Goal: Task Accomplishment & Management: Complete application form

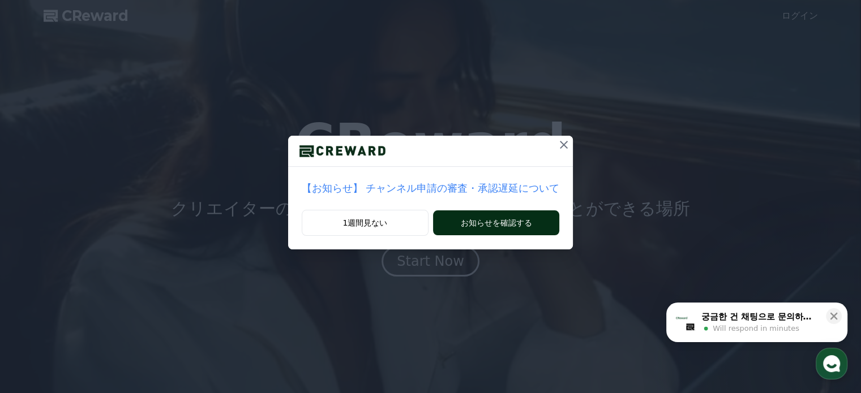
click at [515, 224] on button "お知らせを確認する" at bounding box center [496, 223] width 126 height 25
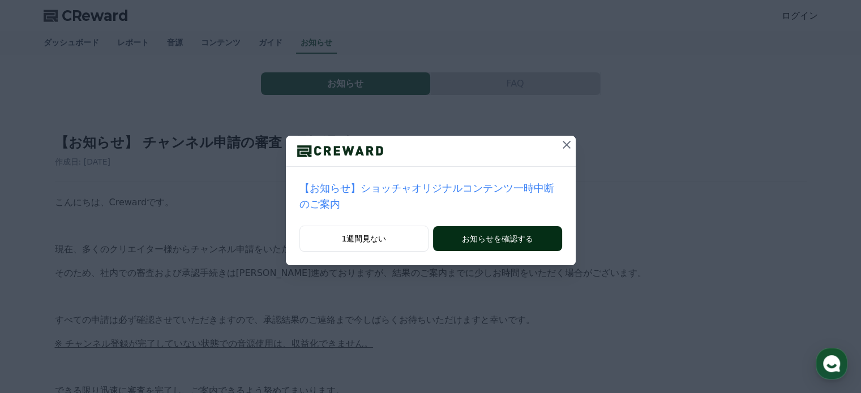
click at [521, 226] on button "お知らせを確認する" at bounding box center [497, 238] width 128 height 25
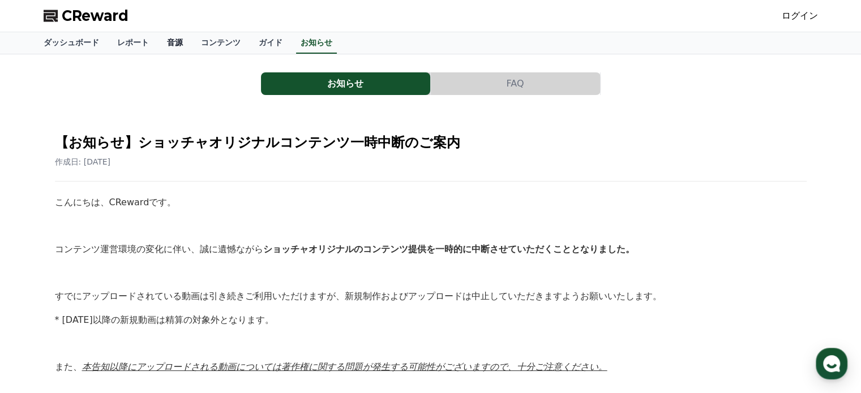
click at [158, 47] on link "音源" at bounding box center [175, 43] width 34 height 22
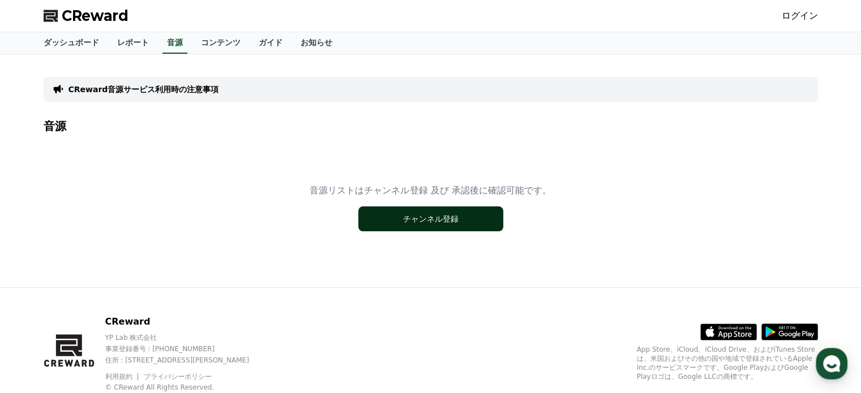
click at [400, 214] on button "チャンネル登録" at bounding box center [430, 219] width 145 height 25
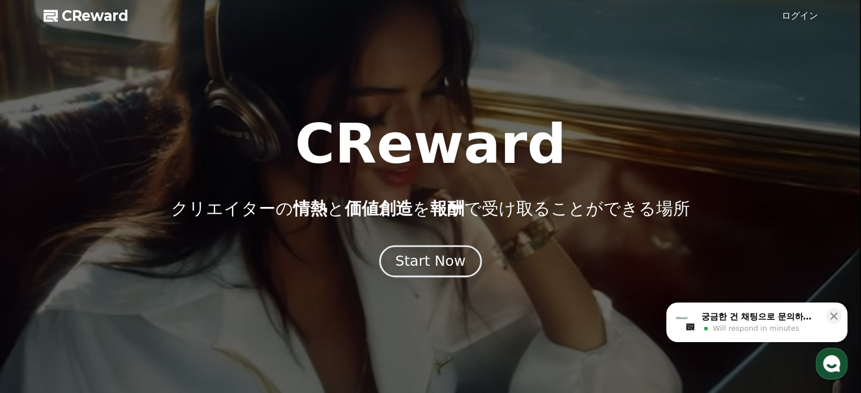
click at [439, 268] on div "Start Now" at bounding box center [430, 261] width 70 height 19
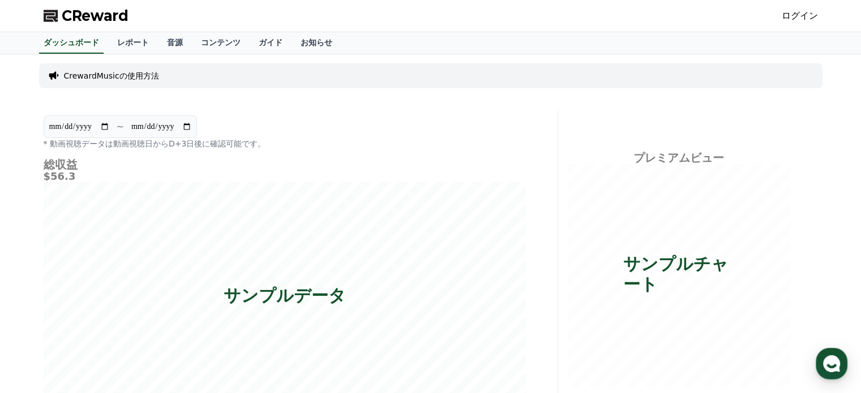
click at [108, 77] on p "CrewardMusicの使用方法" at bounding box center [111, 75] width 95 height 11
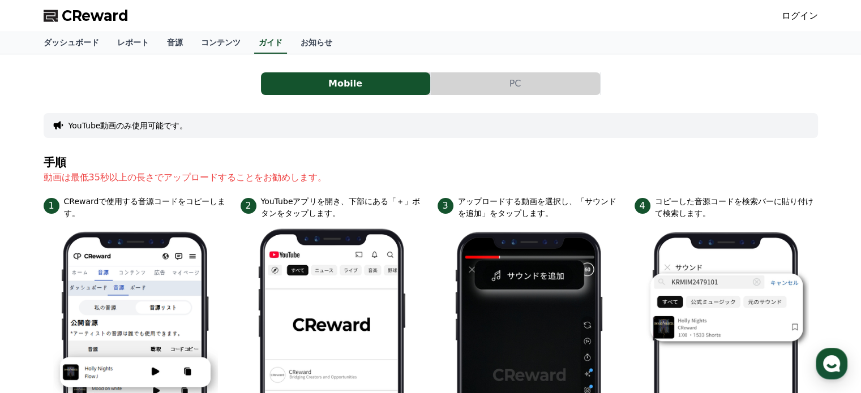
click at [541, 81] on button "PC" at bounding box center [515, 83] width 169 height 23
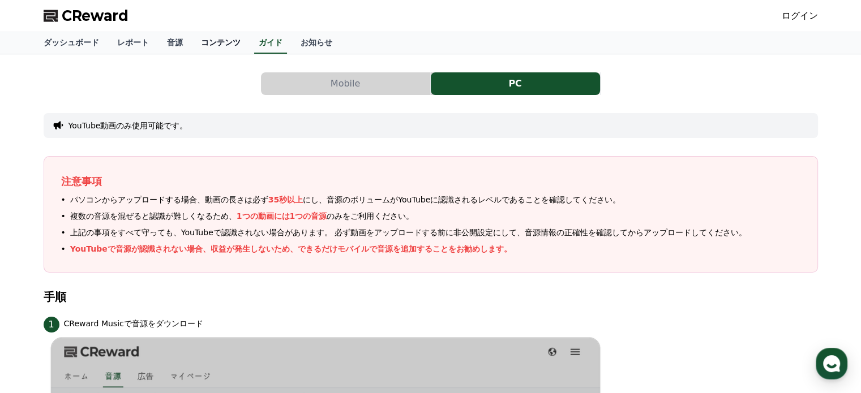
click at [196, 41] on link "コンテンツ" at bounding box center [221, 43] width 58 height 22
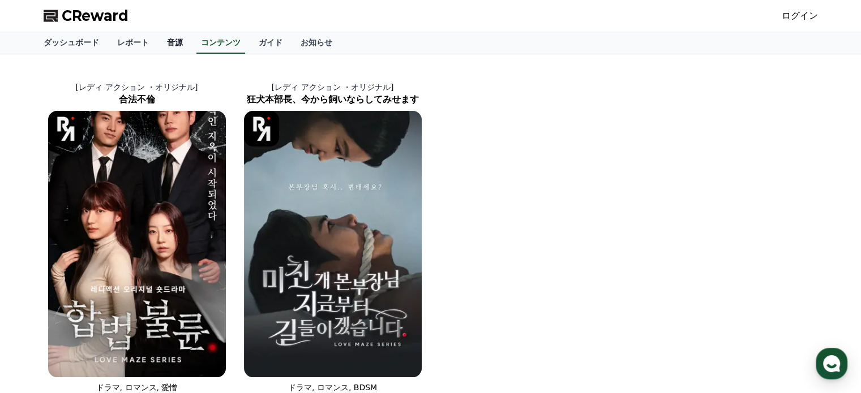
click at [158, 40] on link "音源" at bounding box center [175, 43] width 34 height 22
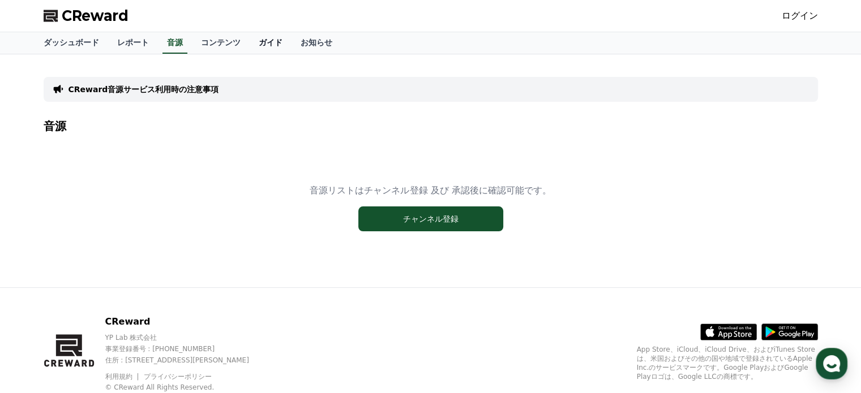
click at [250, 42] on link "ガイド" at bounding box center [271, 43] width 42 height 22
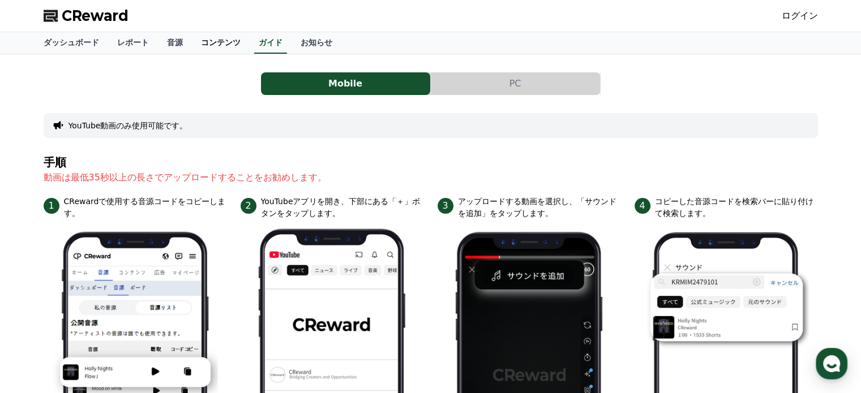
click at [201, 44] on link "コンテンツ" at bounding box center [221, 43] width 58 height 22
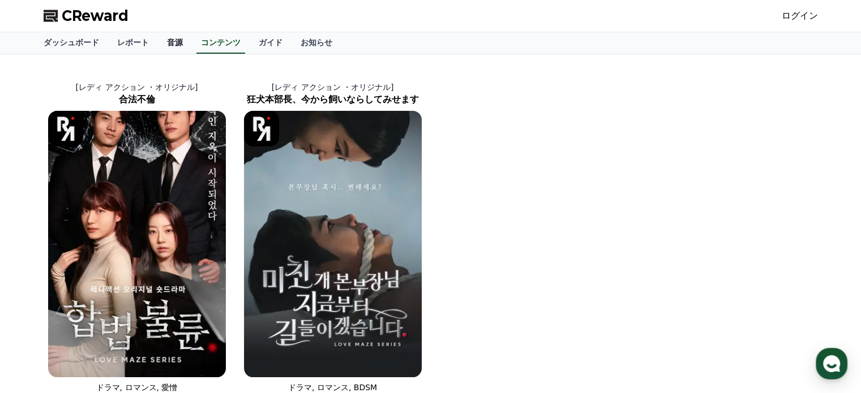
click at [158, 40] on link "音源" at bounding box center [175, 43] width 34 height 22
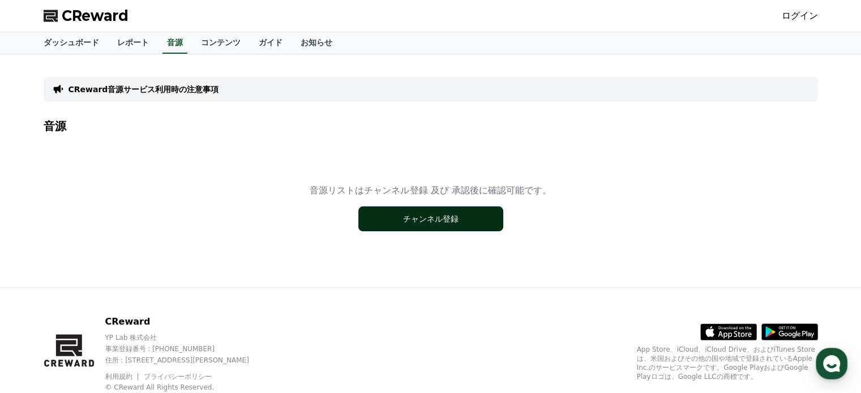
click at [429, 221] on button "チャンネル登録" at bounding box center [430, 219] width 145 height 25
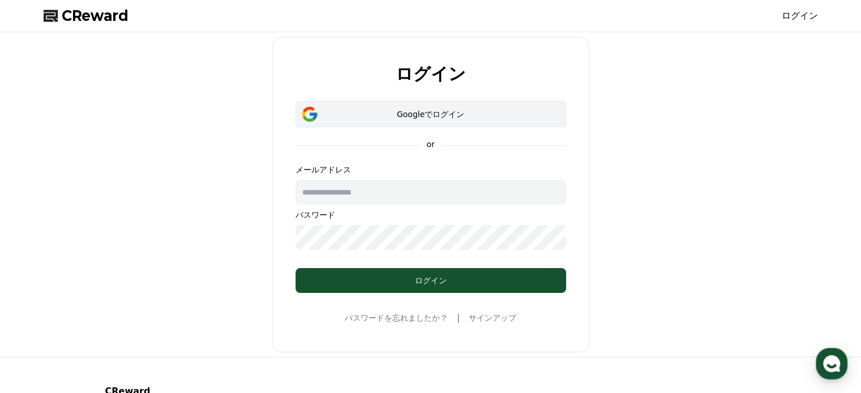
click at [455, 116] on div "Googleでログイン" at bounding box center [431, 114] width 238 height 11
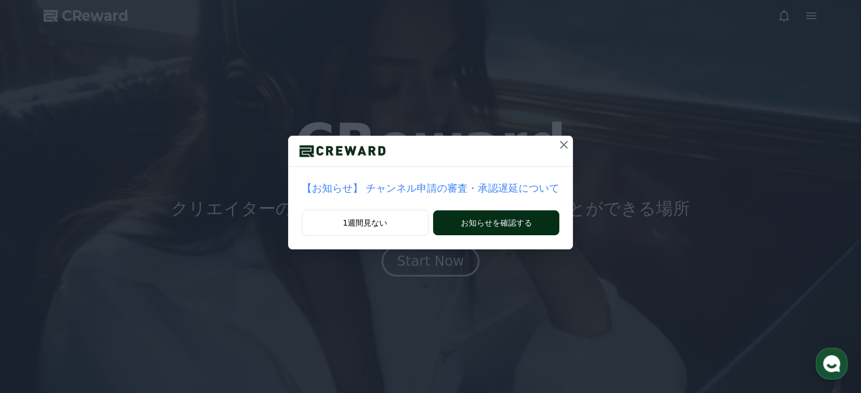
click at [491, 224] on button "お知らせを確認する" at bounding box center [496, 223] width 126 height 25
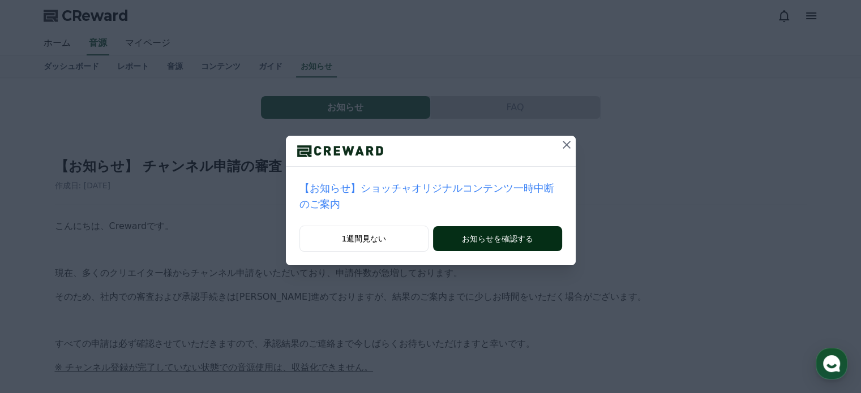
click at [482, 229] on button "お知らせを確認する" at bounding box center [497, 238] width 128 height 25
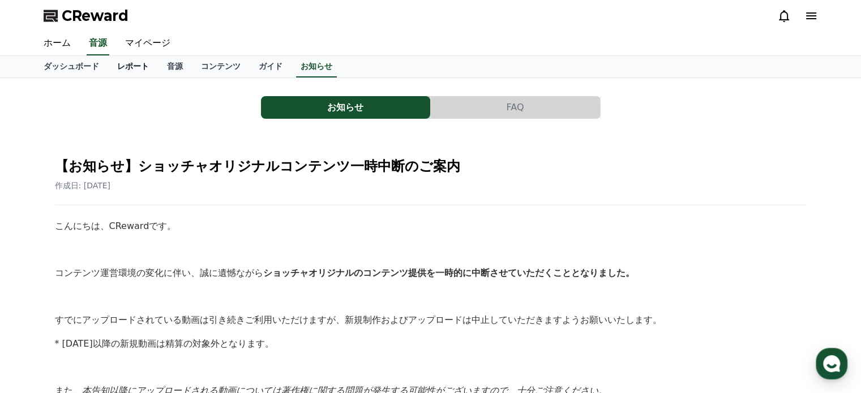
click at [117, 65] on link "レポート" at bounding box center [133, 67] width 50 height 22
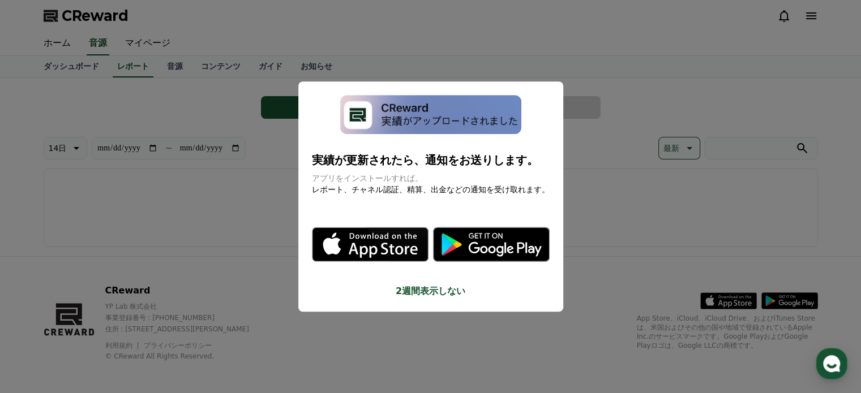
click at [215, 179] on button "close modal" at bounding box center [430, 196] width 861 height 393
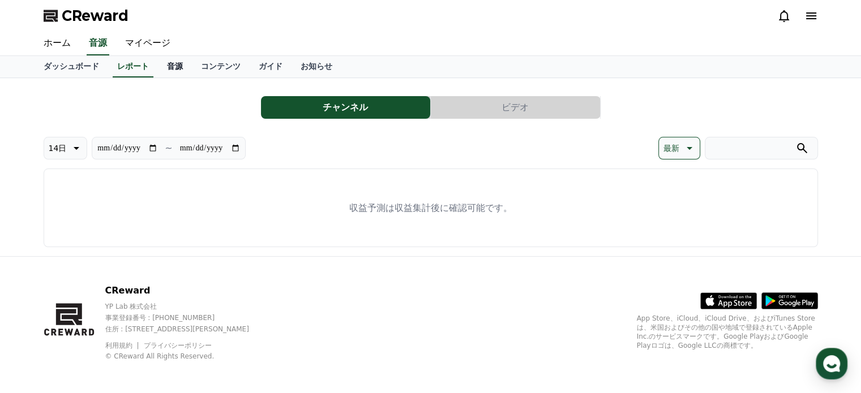
click at [158, 65] on link "音源" at bounding box center [175, 67] width 34 height 22
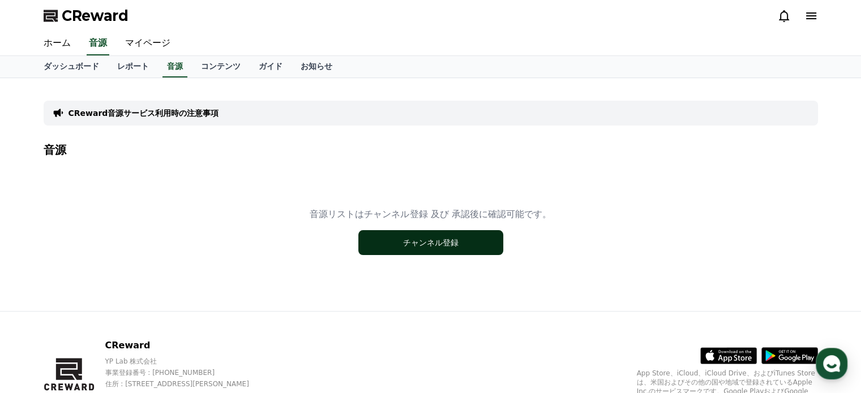
click at [415, 250] on button "チャンネル登録" at bounding box center [430, 242] width 145 height 25
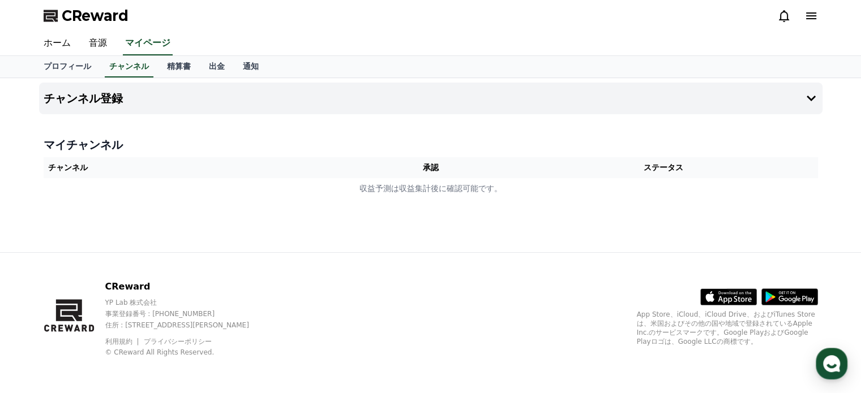
click at [697, 171] on th "ステータス" at bounding box center [663, 167] width 308 height 21
click at [158, 67] on link "精算書" at bounding box center [179, 67] width 42 height 22
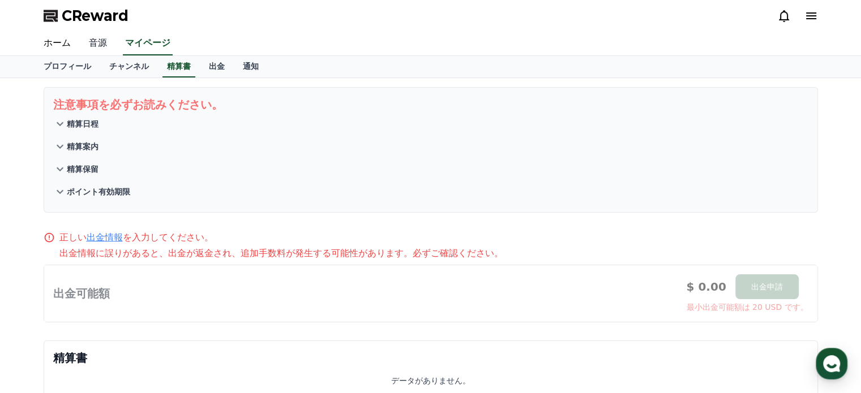
click at [87, 41] on link "音源" at bounding box center [98, 44] width 36 height 24
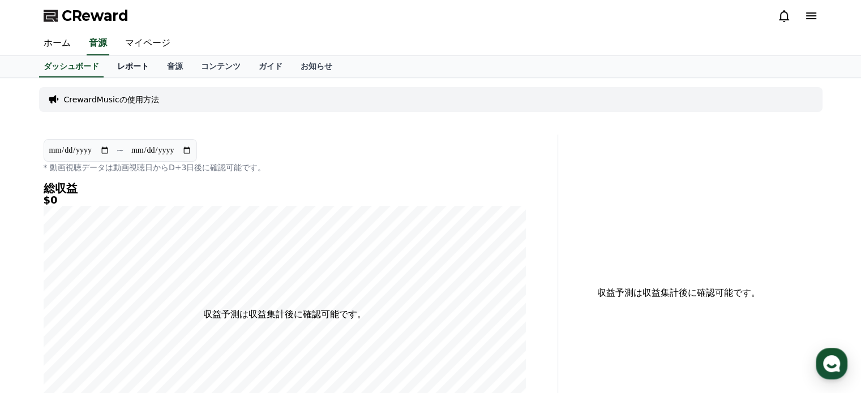
click at [122, 70] on link "レポート" at bounding box center [133, 67] width 50 height 22
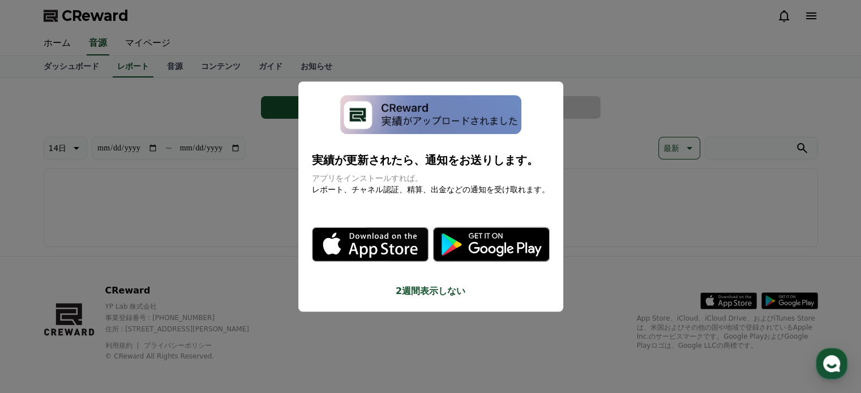
click at [204, 104] on button "close modal" at bounding box center [430, 196] width 861 height 393
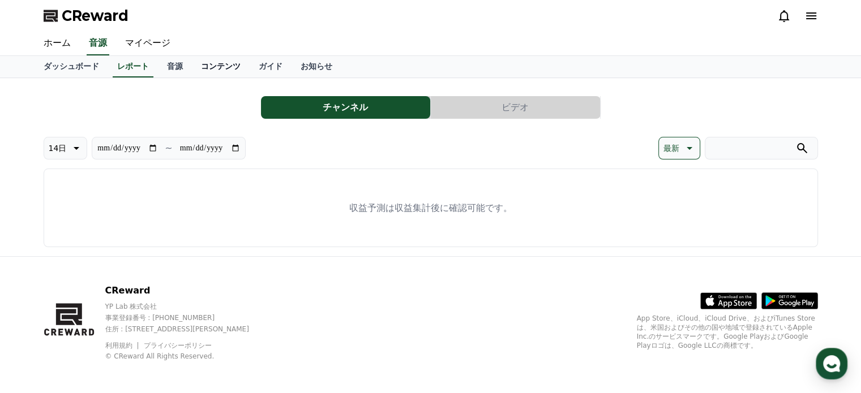
click at [195, 63] on link "コンテンツ" at bounding box center [221, 67] width 58 height 22
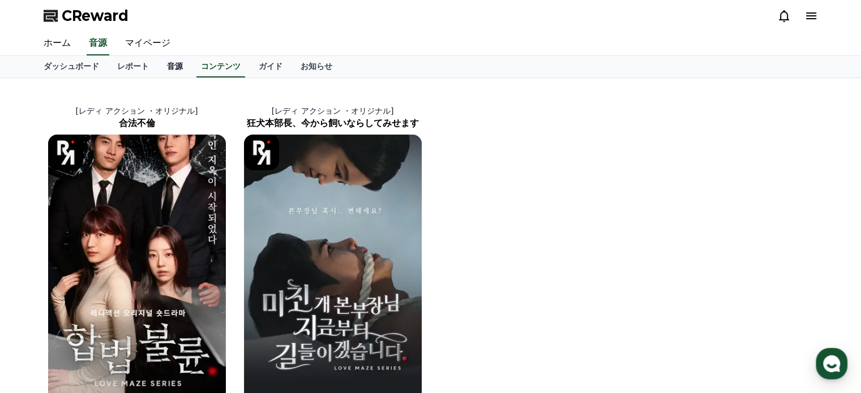
click at [158, 64] on link "音源" at bounding box center [175, 67] width 34 height 22
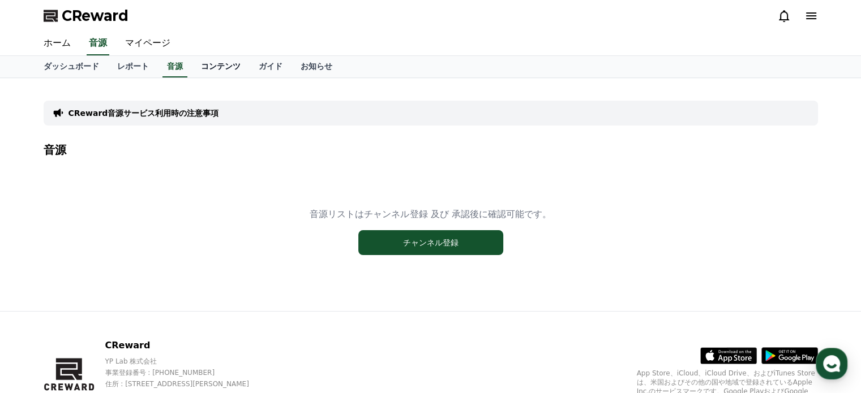
click at [192, 65] on link "コンテンツ" at bounding box center [221, 67] width 58 height 22
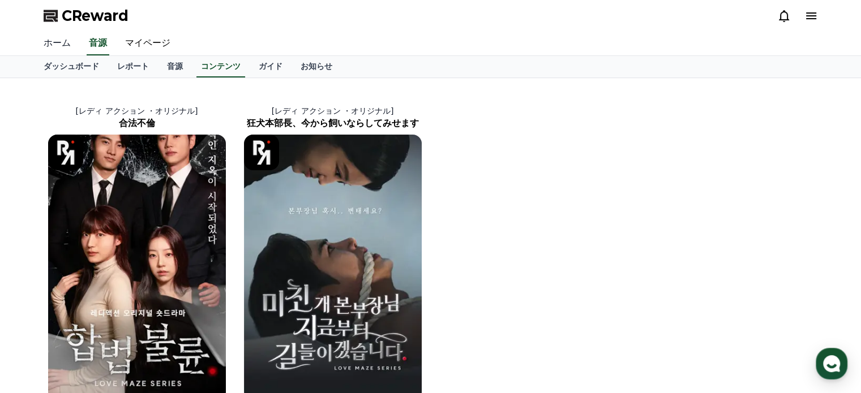
click at [54, 45] on link "ホーム" at bounding box center [57, 44] width 45 height 24
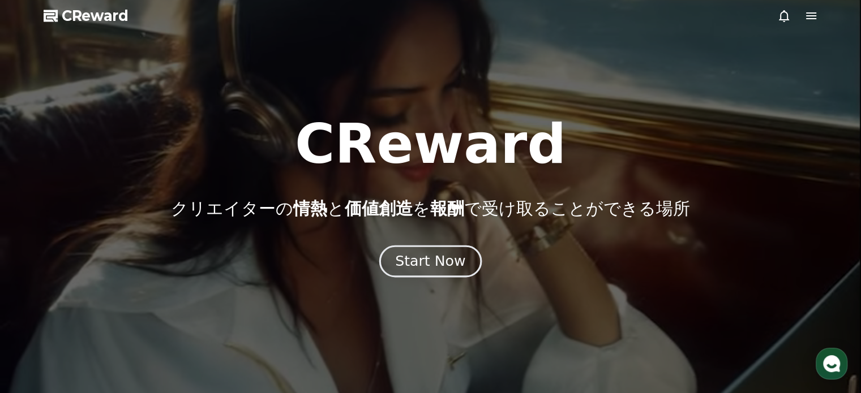
click at [423, 255] on div "Start Now" at bounding box center [430, 261] width 70 height 19
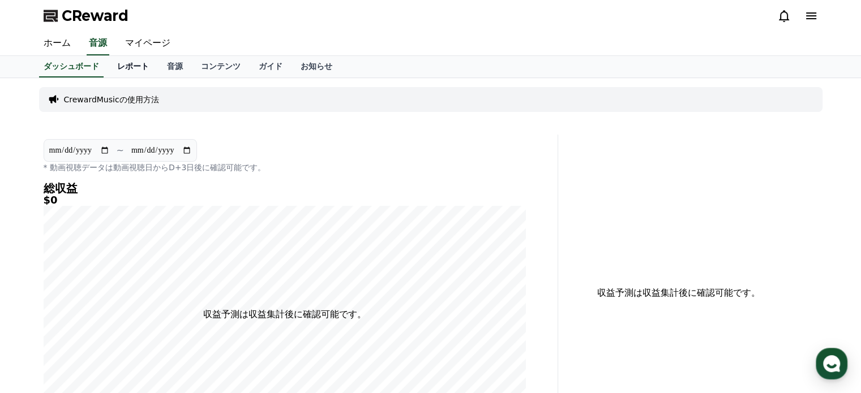
click at [116, 61] on link "レポート" at bounding box center [133, 67] width 50 height 22
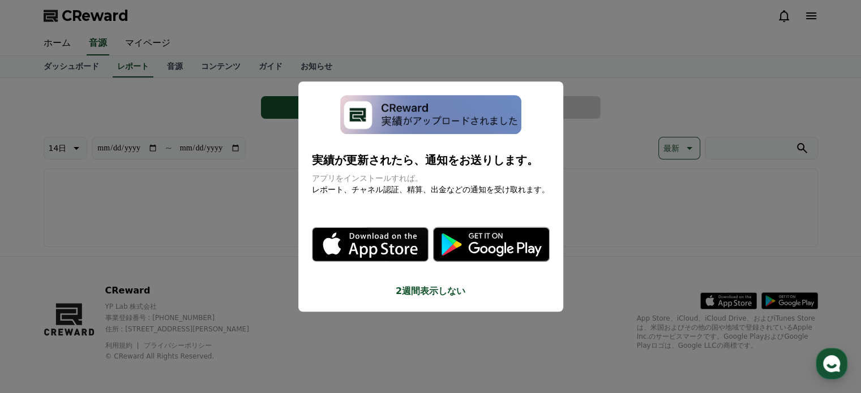
click at [217, 110] on button "close modal" at bounding box center [430, 196] width 861 height 393
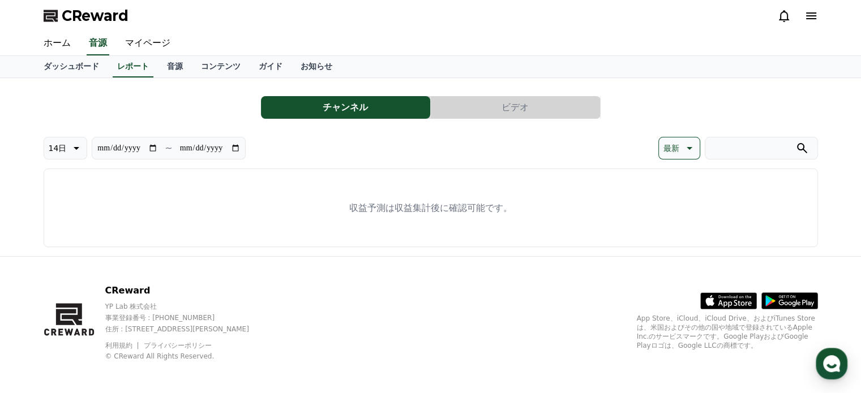
click at [471, 108] on button "ビデオ" at bounding box center [515, 107] width 169 height 23
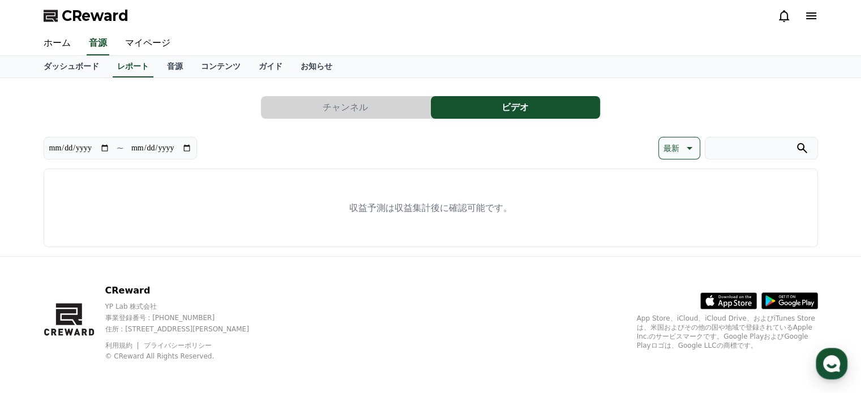
click at [393, 101] on button "チャンネル" at bounding box center [345, 107] width 169 height 23
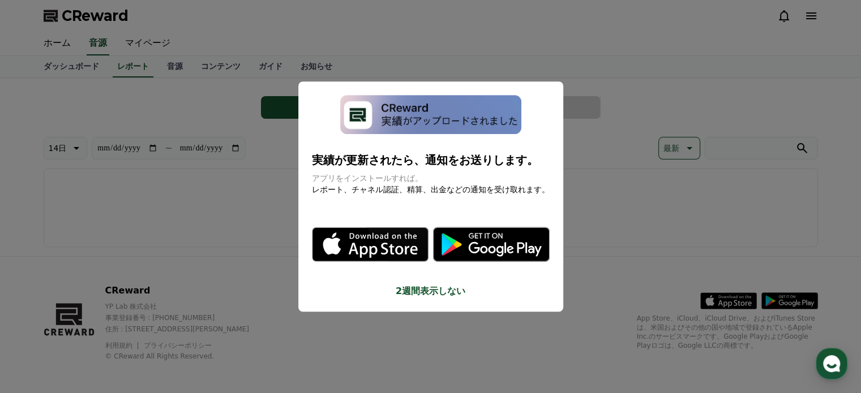
click at [179, 104] on button "close modal" at bounding box center [430, 196] width 861 height 393
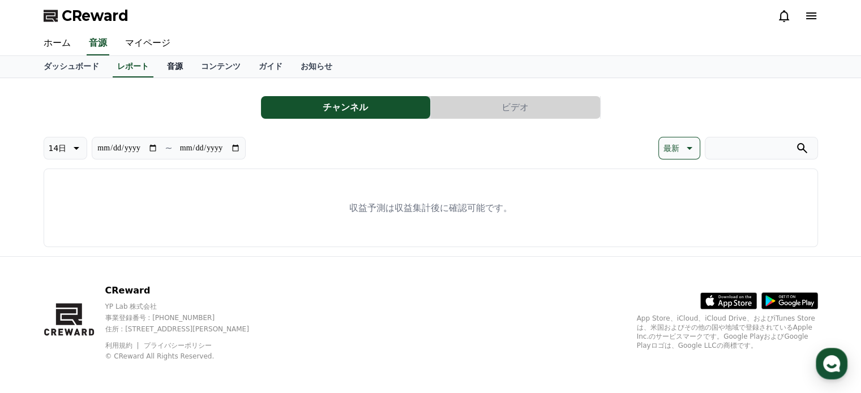
click at [158, 61] on link "音源" at bounding box center [175, 67] width 34 height 22
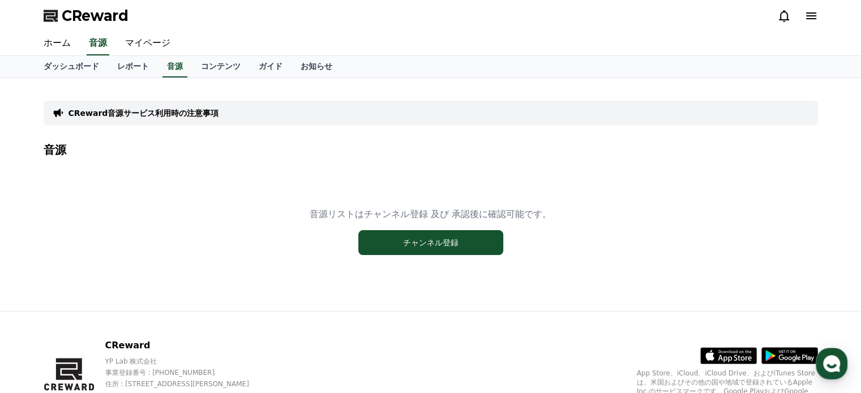
click at [178, 108] on p "CReward音源サービス利用時の注意事項" at bounding box center [143, 113] width 151 height 11
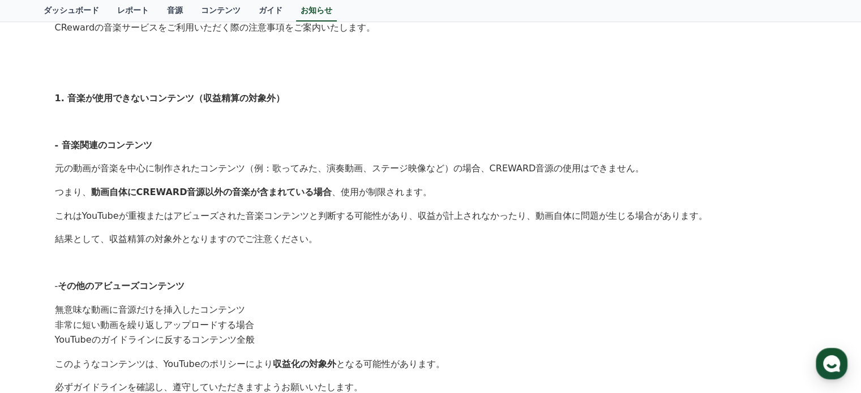
scroll to position [283, 0]
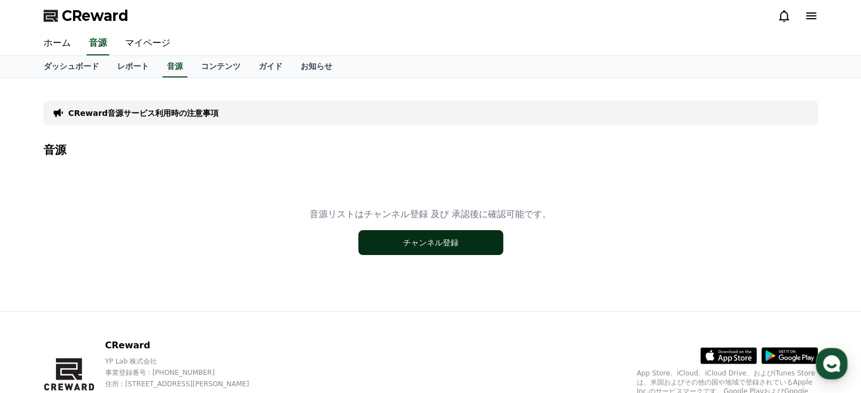
click at [443, 234] on button "チャンネル登録" at bounding box center [430, 242] width 145 height 25
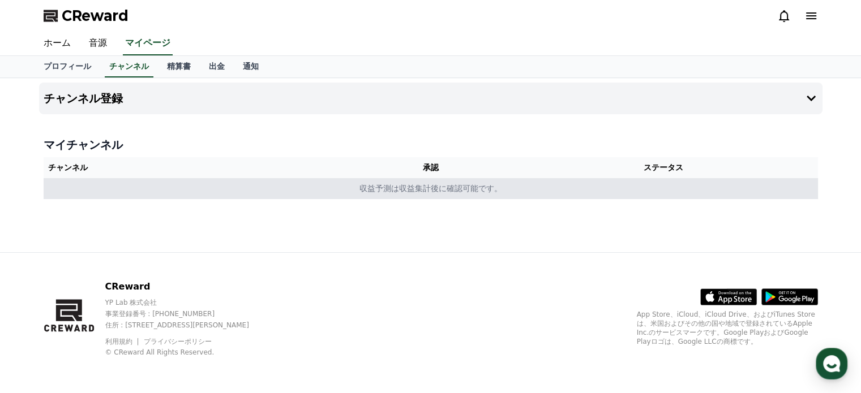
click at [438, 195] on td "収益予測は収益集計後に確認可能です。" at bounding box center [431, 188] width 774 height 21
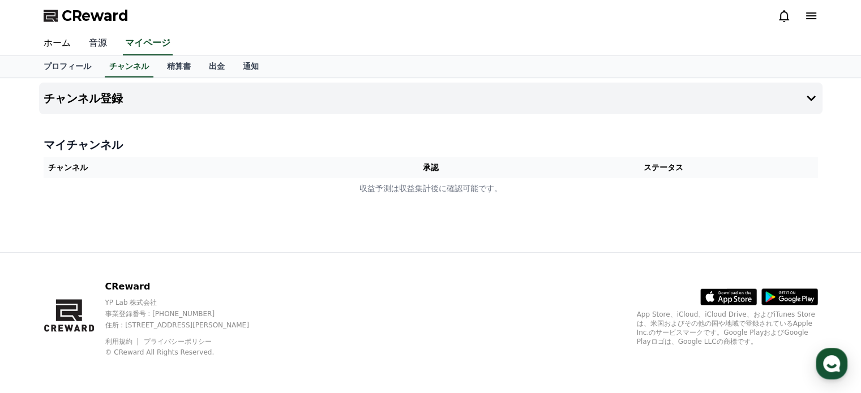
click at [95, 40] on link "音源" at bounding box center [98, 44] width 36 height 24
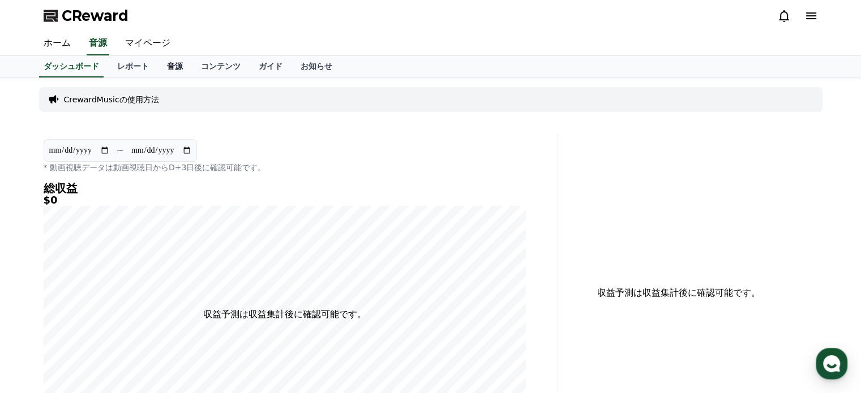
click at [162, 67] on link "音源" at bounding box center [175, 67] width 34 height 22
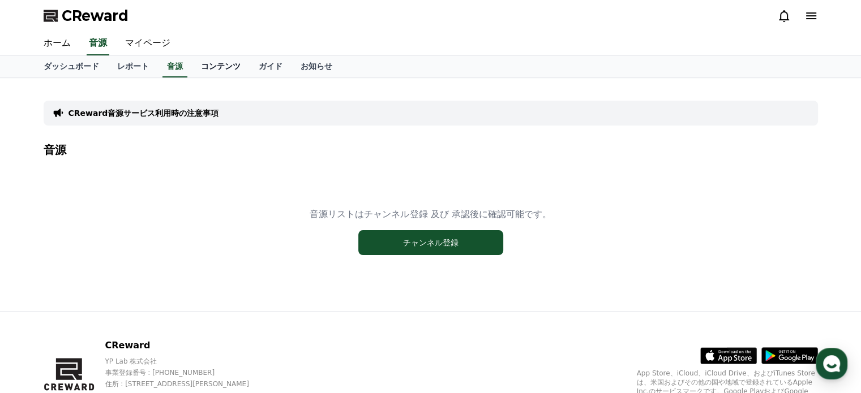
click at [192, 67] on link "コンテンツ" at bounding box center [221, 67] width 58 height 22
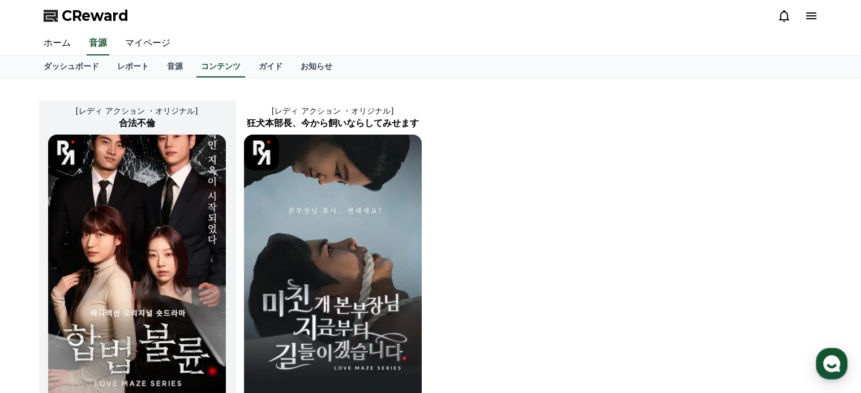
click at [157, 272] on img at bounding box center [137, 268] width 178 height 267
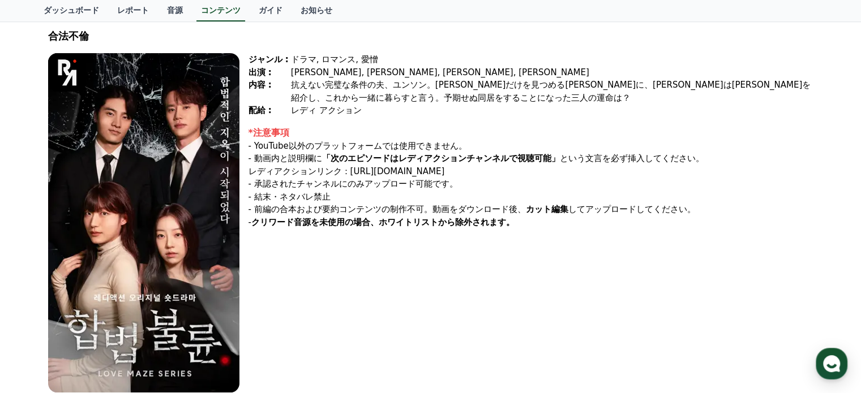
scroll to position [264, 0]
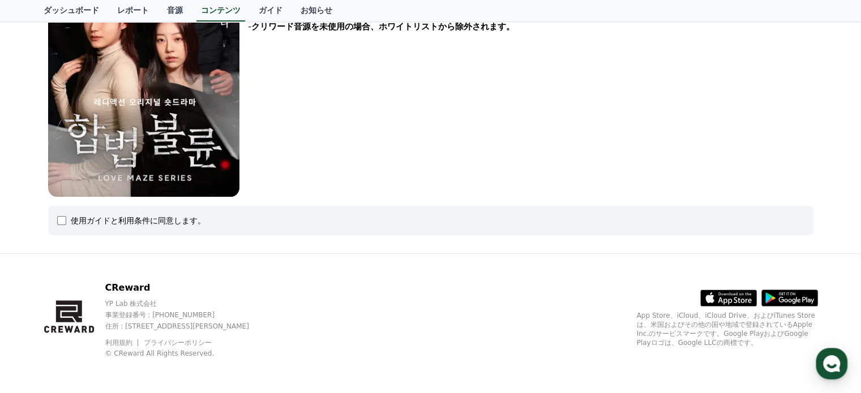
click at [130, 220] on div "使用ガイドと利用条件に同意します。" at bounding box center [138, 220] width 135 height 11
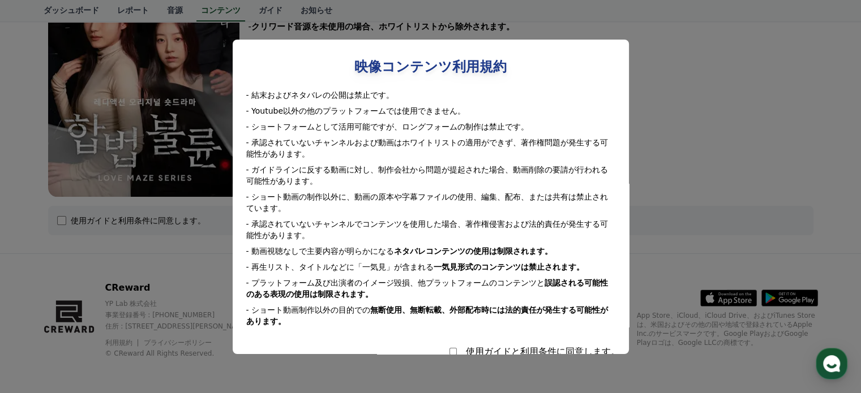
click at [479, 345] on div "使用ガイドと利用条件に同意します。" at bounding box center [431, 352] width 378 height 14
select select
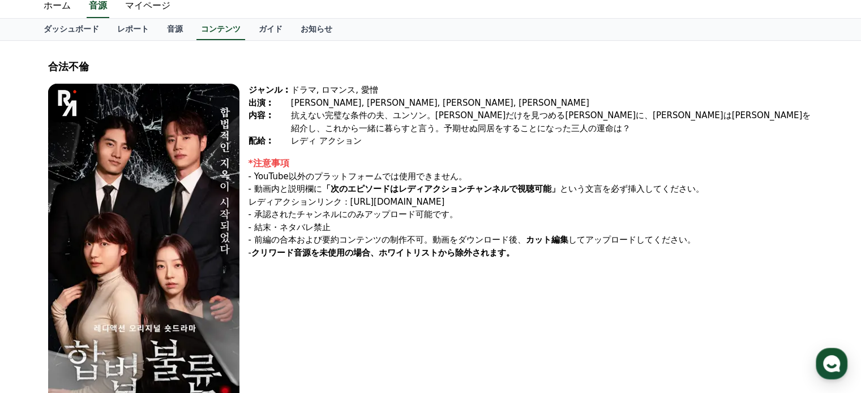
scroll to position [0, 0]
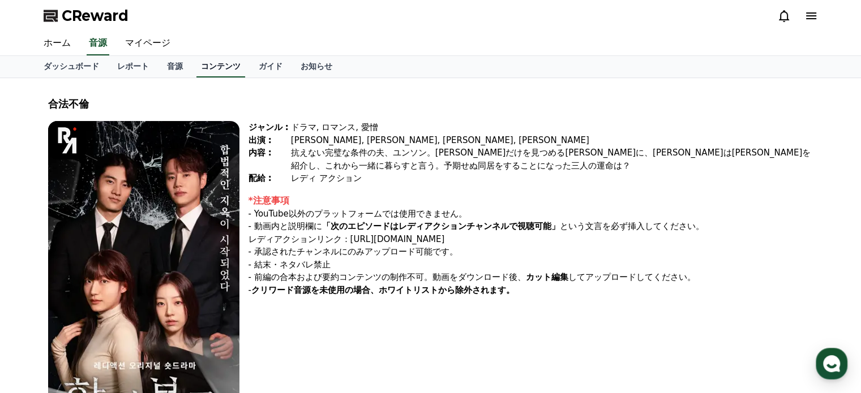
click at [200, 65] on link "コンテンツ" at bounding box center [220, 67] width 49 height 22
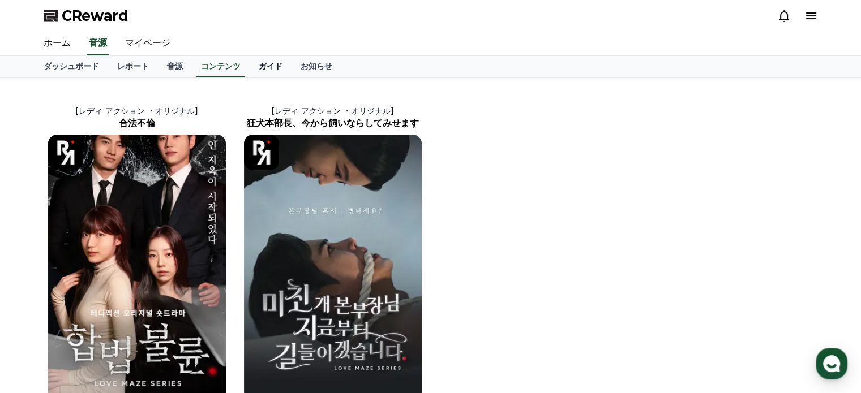
click at [250, 59] on link "ガイド" at bounding box center [271, 67] width 42 height 22
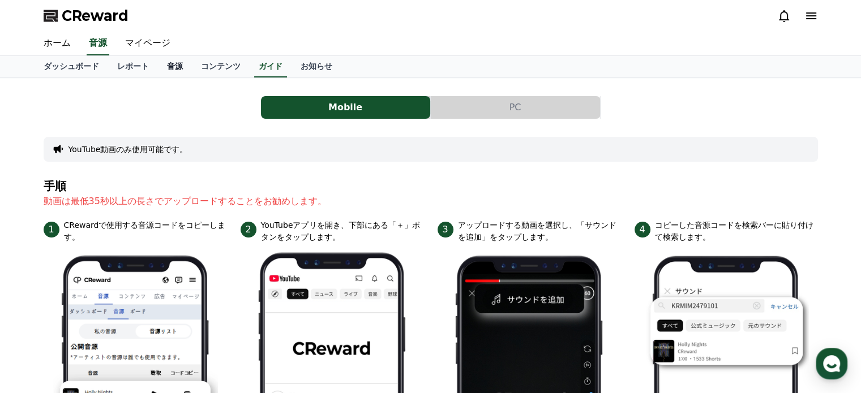
click at [158, 63] on link "音源" at bounding box center [175, 67] width 34 height 22
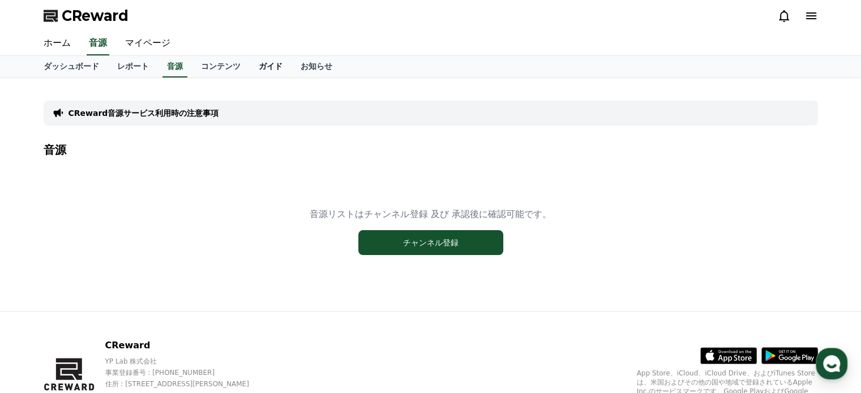
click at [250, 63] on link "ガイド" at bounding box center [271, 67] width 42 height 22
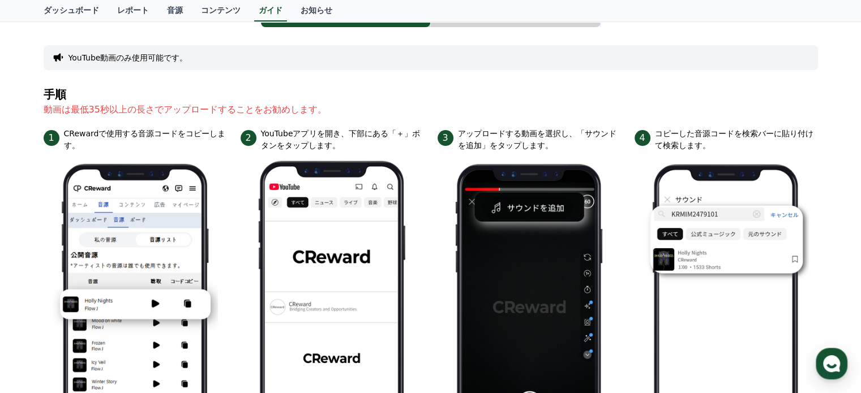
scroll to position [57, 0]
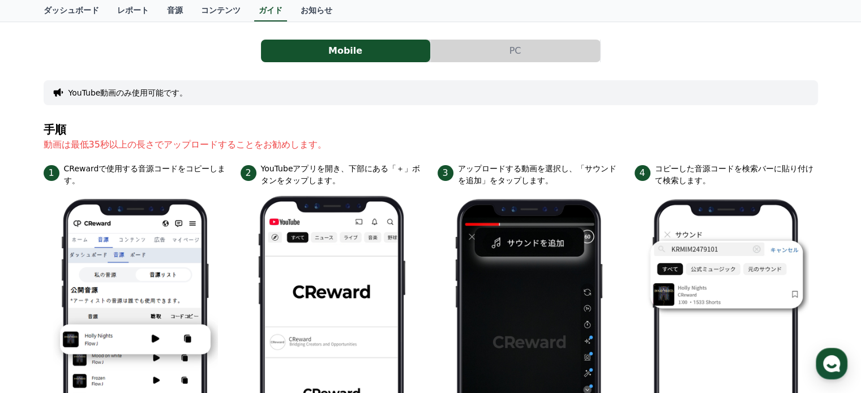
drag, startPoint x: 94, startPoint y: 167, endPoint x: 79, endPoint y: 167, distance: 14.7
click at [61, 167] on div "1 CRewardで使用する音源コードをコピーします。" at bounding box center [135, 175] width 183 height 24
copy div "CReward"
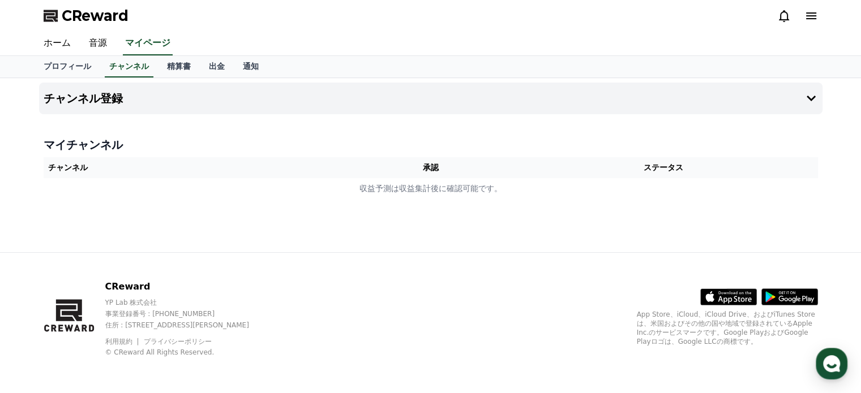
click at [618, 169] on th "ステータス" at bounding box center [663, 167] width 308 height 21
click at [654, 163] on th "ステータス" at bounding box center [663, 167] width 308 height 21
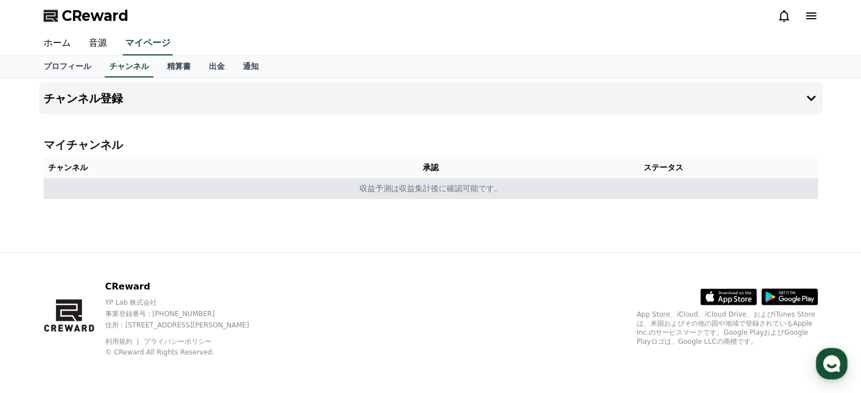
click at [431, 187] on td "収益予測は収益集計後に確認可能です。" at bounding box center [431, 188] width 774 height 21
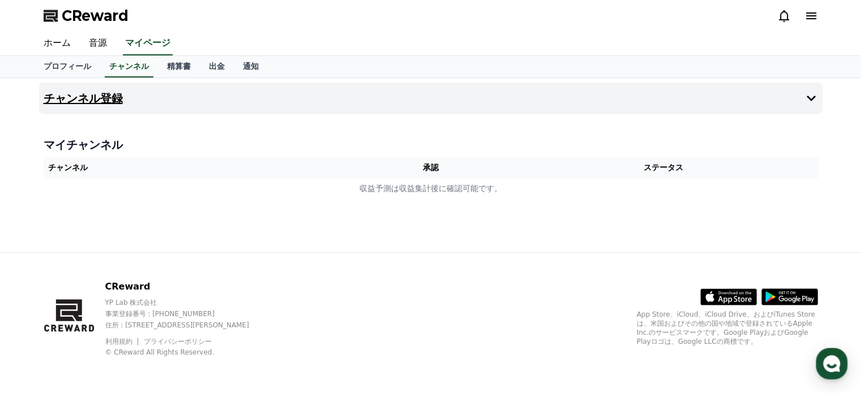
click at [102, 94] on h4 "チャンネル登録" at bounding box center [83, 98] width 79 height 12
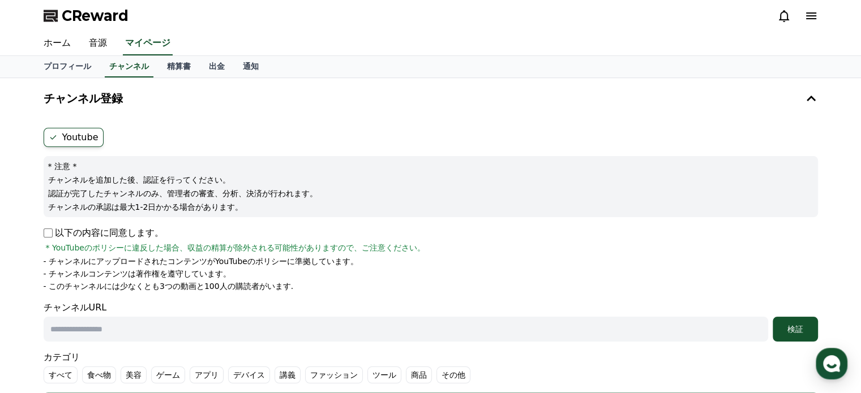
click at [66, 141] on label "Youtube" at bounding box center [74, 137] width 60 height 19
click at [296, 330] on input "text" at bounding box center [406, 329] width 724 height 25
paste input "**********"
type input "**********"
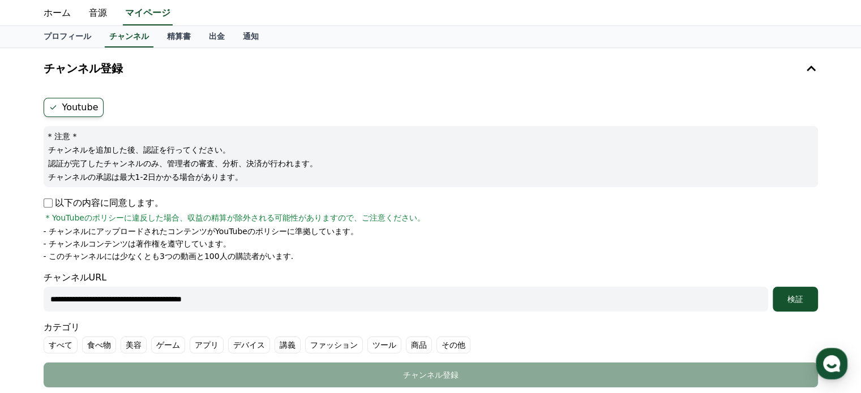
scroll to position [57, 0]
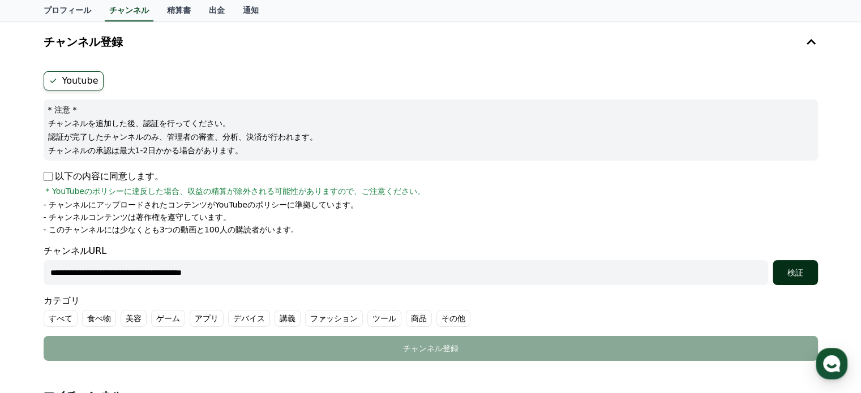
click at [792, 276] on div "検証" at bounding box center [795, 272] width 36 height 11
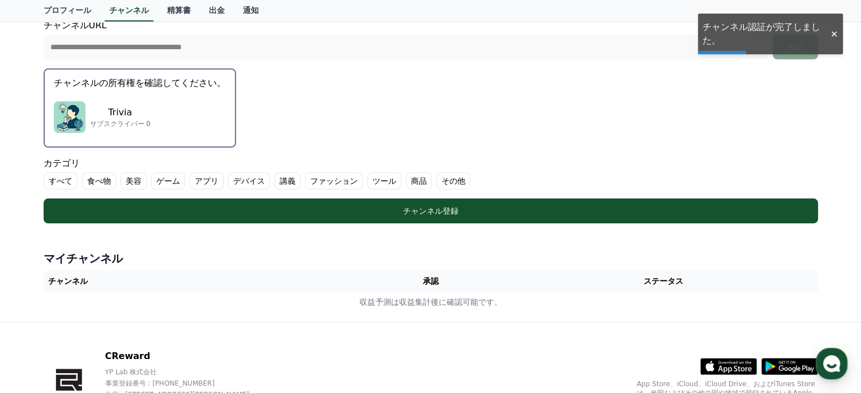
scroll to position [283, 0]
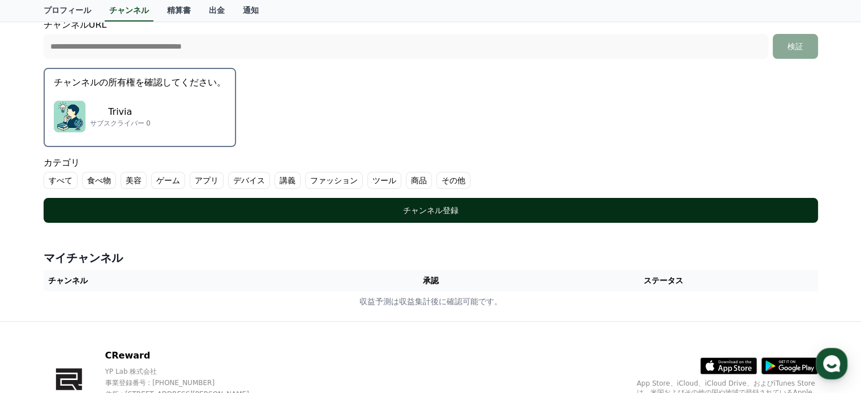
click at [436, 207] on div "チャンネル登録" at bounding box center [430, 210] width 729 height 11
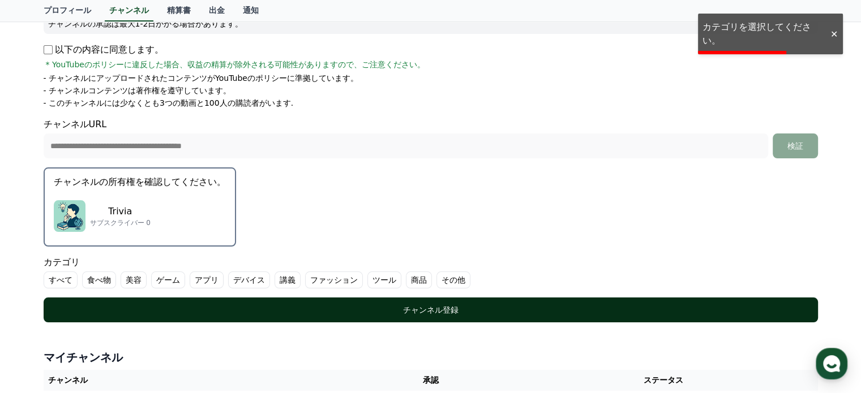
scroll to position [170, 0]
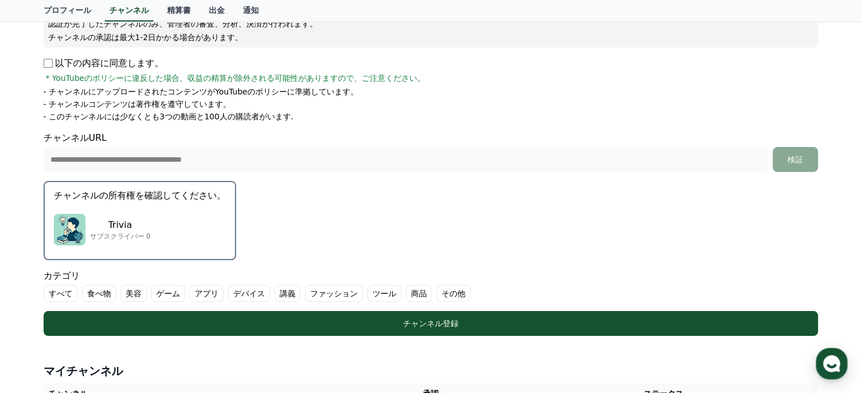
click at [436, 293] on label "その他" at bounding box center [453, 293] width 34 height 17
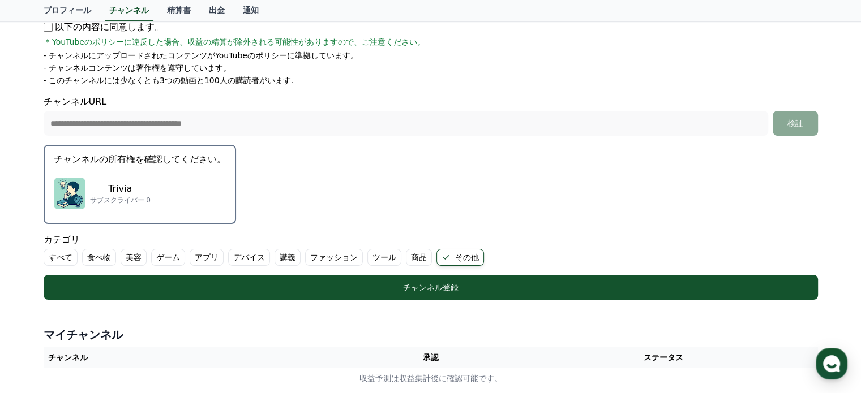
scroll to position [226, 0]
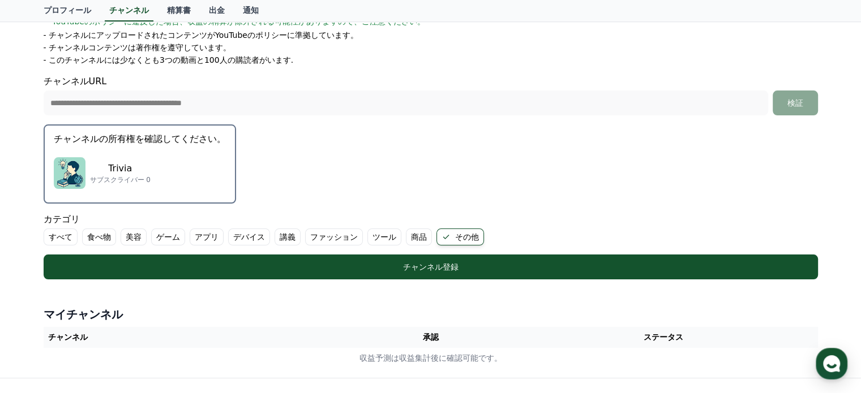
click at [274, 237] on label "講義" at bounding box center [287, 237] width 26 height 17
click at [52, 242] on label "すべて" at bounding box center [61, 237] width 34 height 17
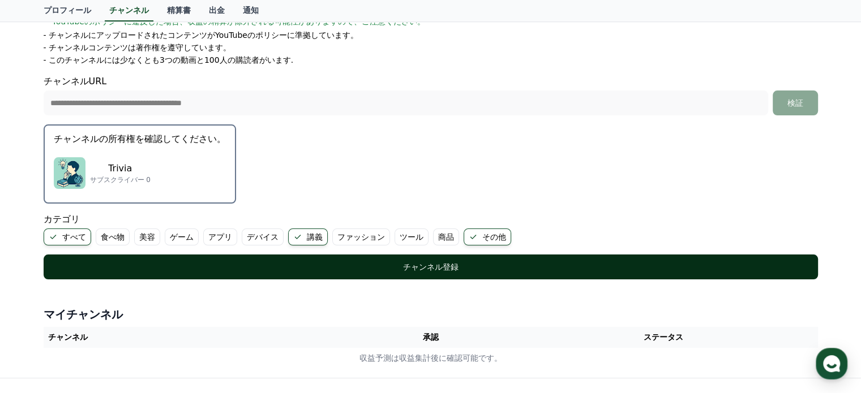
click at [294, 263] on div "チャンネル登録" at bounding box center [430, 266] width 729 height 11
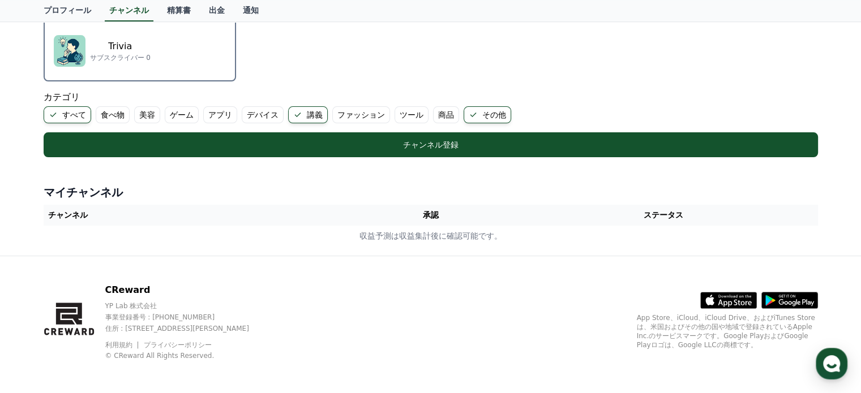
scroll to position [350, 0]
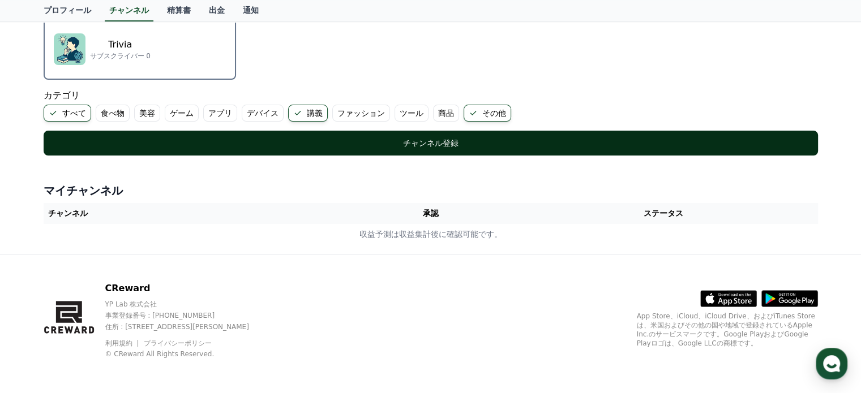
click at [450, 144] on div "チャンネル登録" at bounding box center [430, 143] width 729 height 11
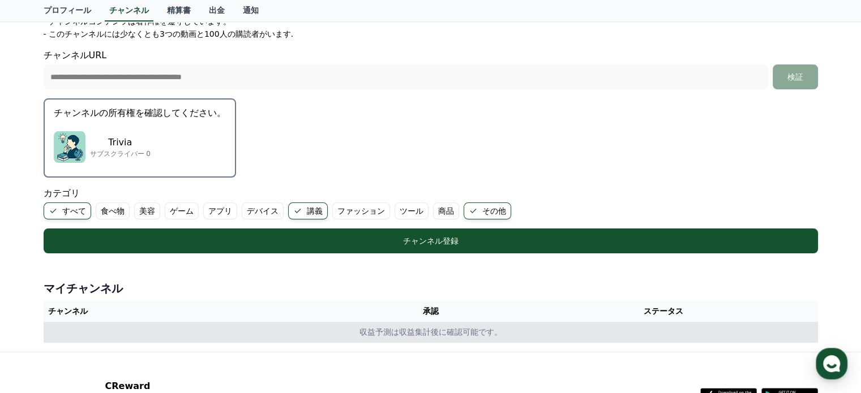
scroll to position [237, 0]
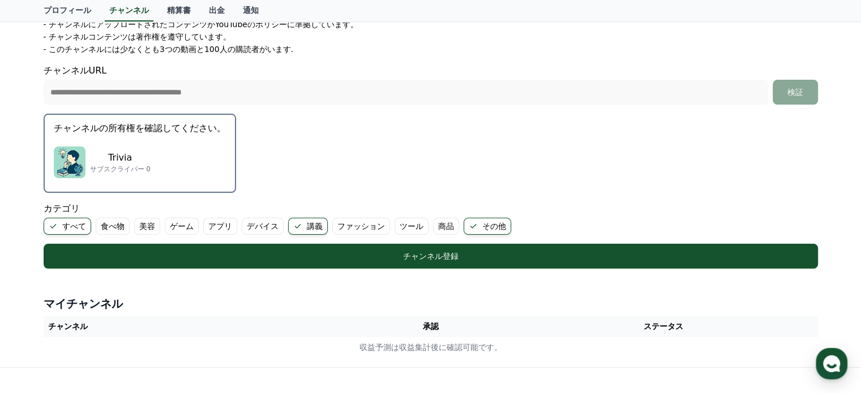
click at [129, 165] on p "サブスクライバー 0" at bounding box center [120, 169] width 61 height 9
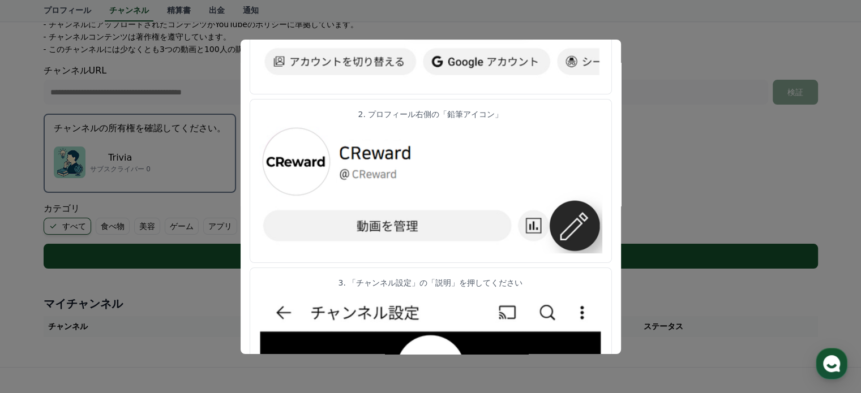
scroll to position [0, 0]
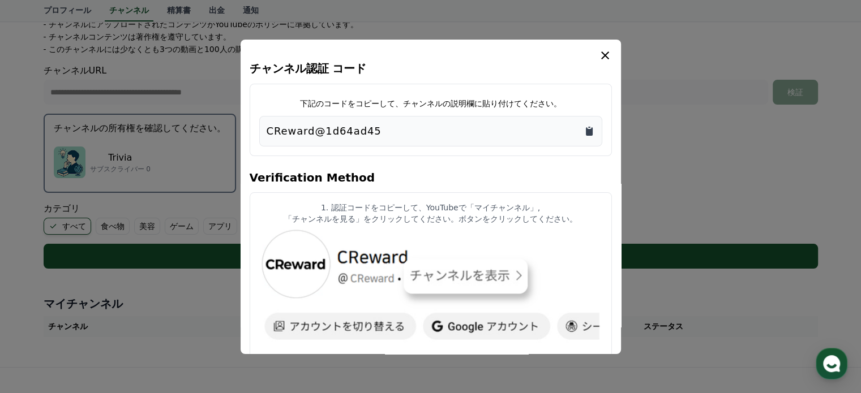
click at [593, 128] on icon "Copy to clipboard" at bounding box center [588, 131] width 11 height 11
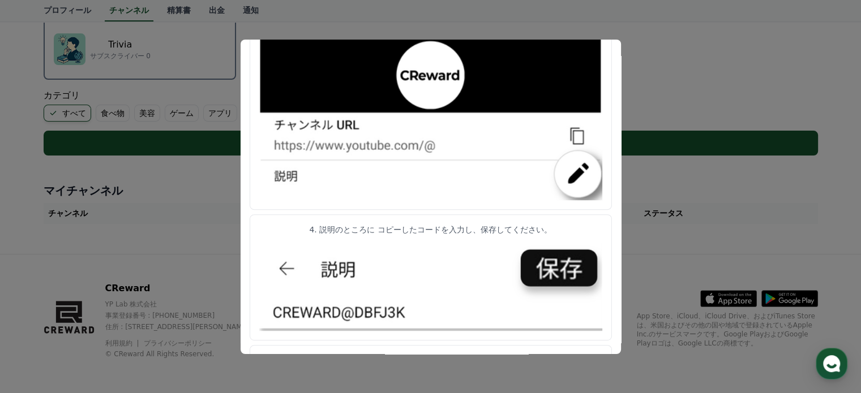
scroll to position [604, 0]
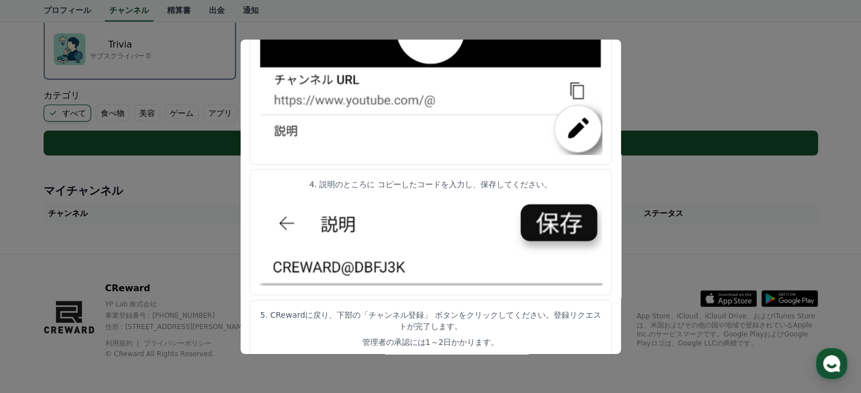
click at [656, 234] on button "close modal" at bounding box center [430, 196] width 861 height 393
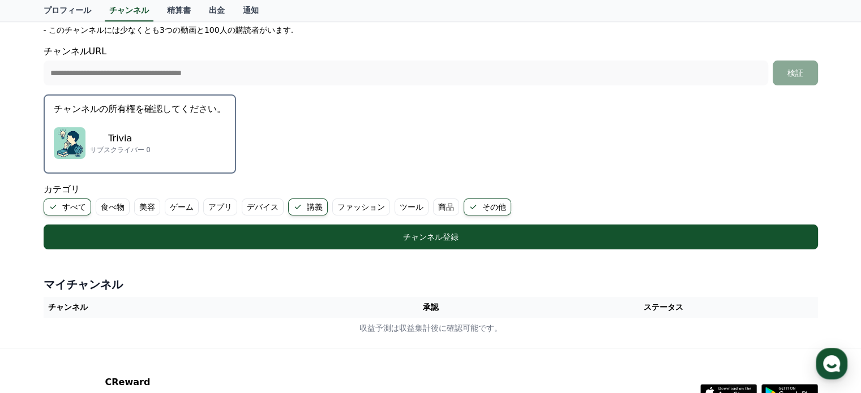
scroll to position [294, 0]
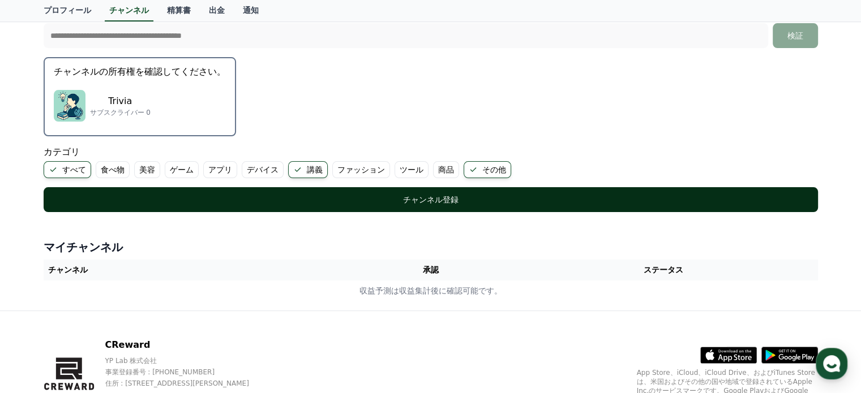
click at [505, 199] on div "チャンネル登録" at bounding box center [430, 199] width 729 height 11
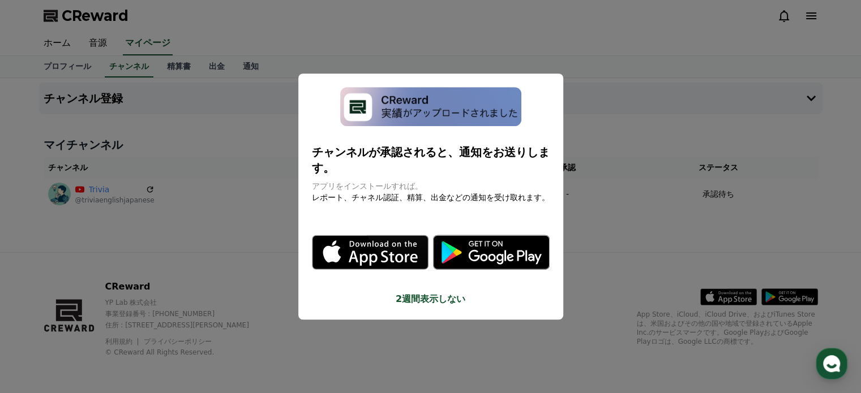
click at [608, 200] on button "close modal" at bounding box center [430, 196] width 861 height 393
